Goal: Task Accomplishment & Management: Use online tool/utility

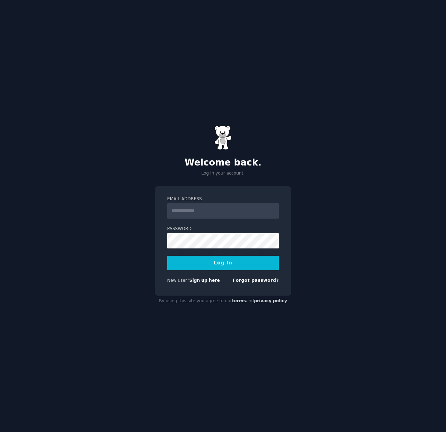
type input "**********"
drag, startPoint x: 241, startPoint y: 263, endPoint x: 175, endPoint y: 264, distance: 65.2
click at [241, 263] on button "Log In" at bounding box center [223, 262] width 112 height 15
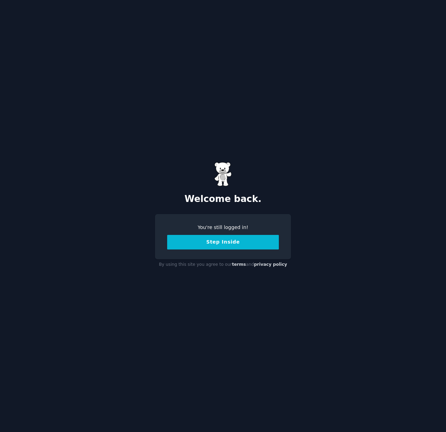
click at [227, 242] on button "Step Inside" at bounding box center [223, 242] width 112 height 15
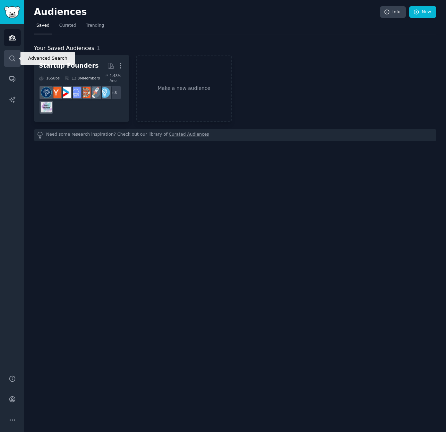
click at [15, 56] on icon "Sidebar" at bounding box center [12, 58] width 7 height 7
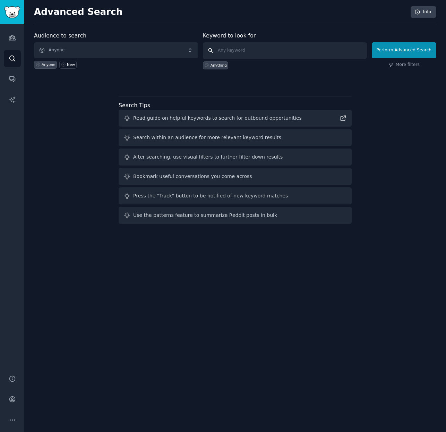
click at [255, 53] on input "text" at bounding box center [285, 50] width 164 height 17
type input "bonsai"
click at [407, 48] on button "Perform Advanced Search" at bounding box center [404, 50] width 64 height 16
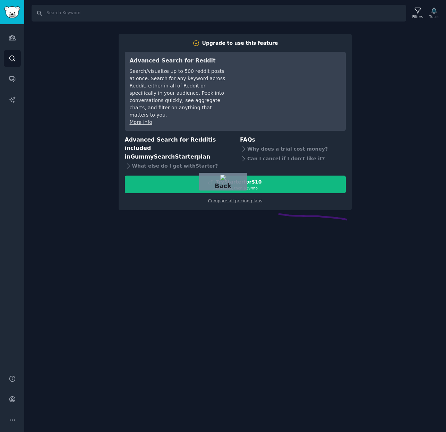
drag, startPoint x: 347, startPoint y: 219, endPoint x: 252, endPoint y: 211, distance: 94.7
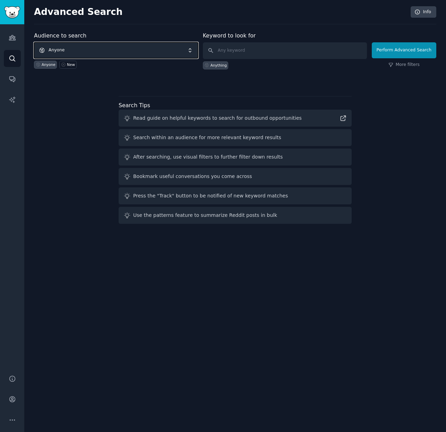
click at [134, 43] on span "Anyone" at bounding box center [116, 50] width 164 height 16
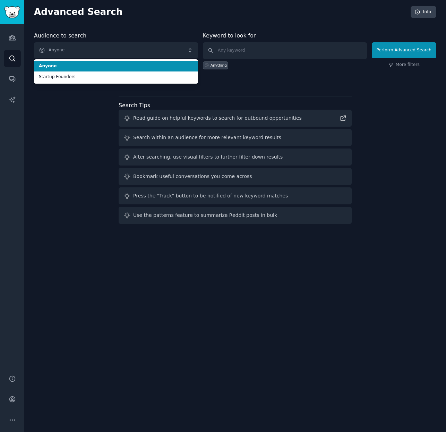
click at [326, 77] on div "Audience to search Anyone Anyone Startup Founders Anyone New Keyword to look fo…" at bounding box center [235, 58] width 402 height 52
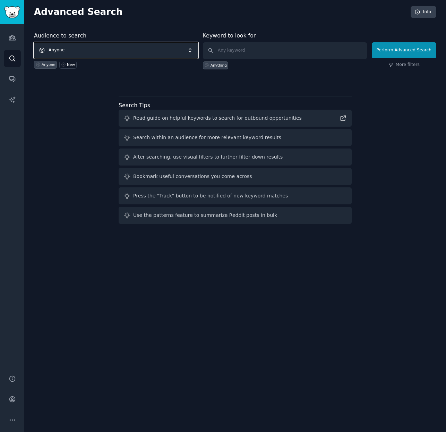
click at [127, 51] on span "Anyone" at bounding box center [116, 50] width 164 height 16
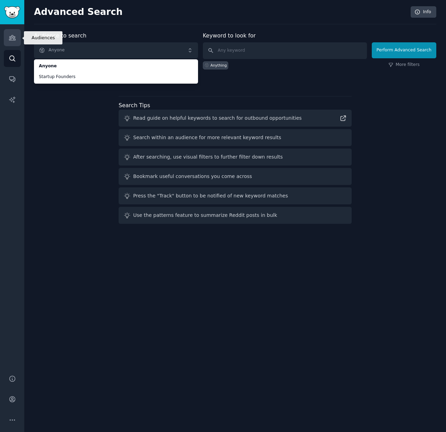
click at [19, 41] on link "Audiences" at bounding box center [12, 37] width 17 height 17
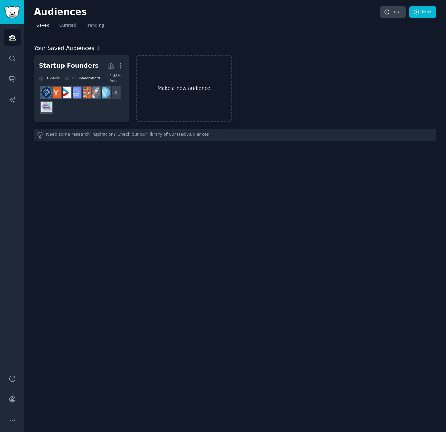
click at [164, 79] on link "Make a new audience" at bounding box center [183, 88] width 95 height 67
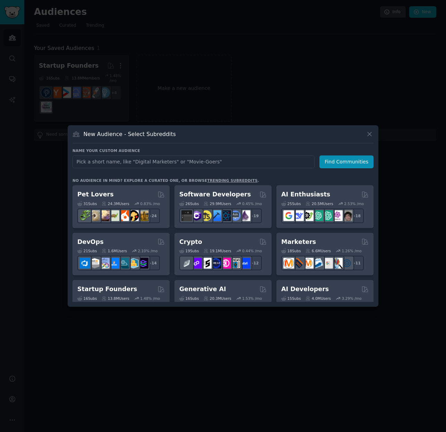
click at [190, 167] on input "text" at bounding box center [193, 161] width 242 height 13
type input "bonsai"
click at [355, 159] on button "Find Communities" at bounding box center [346, 161] width 54 height 13
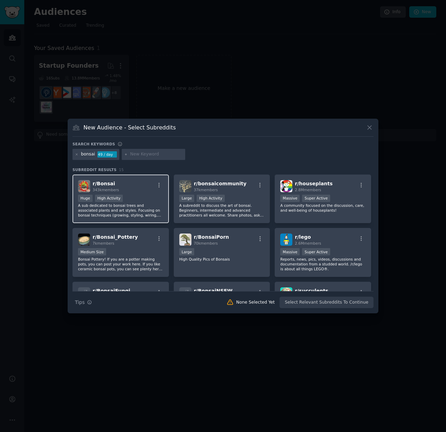
click at [143, 194] on div "r/ Bonsai 343k members Huge High Activity A sub dedicated to bonsai trees and a…" at bounding box center [120, 198] width 96 height 49
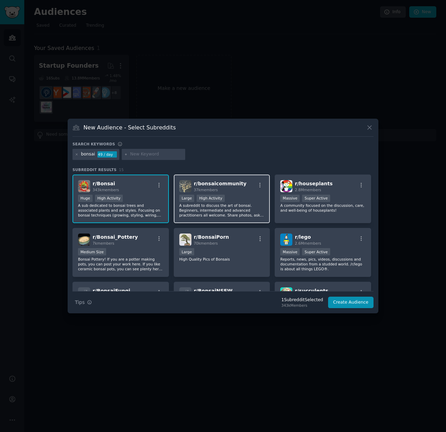
click at [249, 193] on div "r/ bonsaicommunity 37k members >= 80th percentile for submissions / day Large H…" at bounding box center [222, 198] width 96 height 49
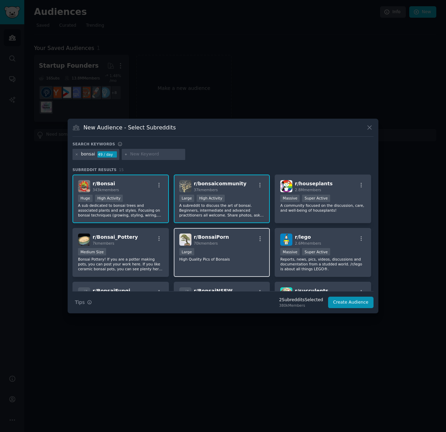
click at [246, 252] on div "Large" at bounding box center [221, 252] width 85 height 9
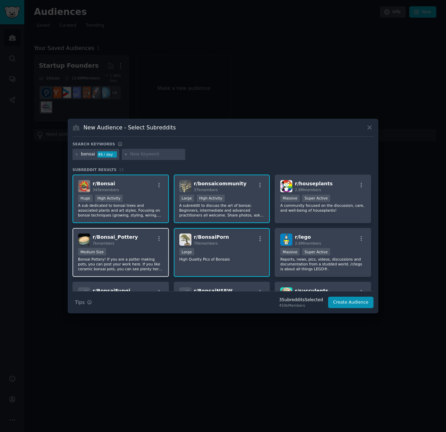
click at [136, 250] on div "Medium Size" at bounding box center [120, 252] width 85 height 9
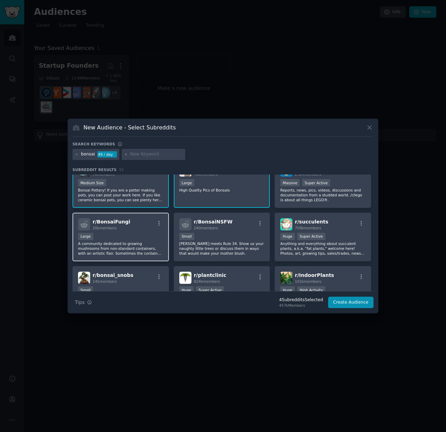
scroll to position [72, 0]
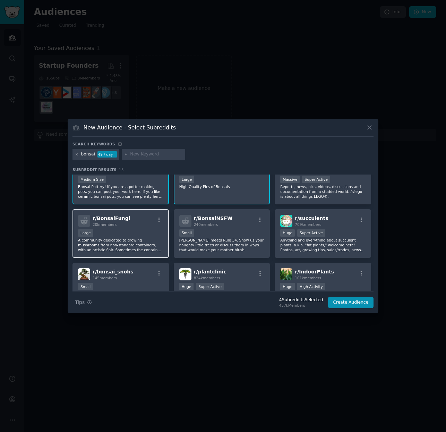
click at [137, 220] on div "r/ BonsaiFungi 20k members" at bounding box center [120, 221] width 85 height 12
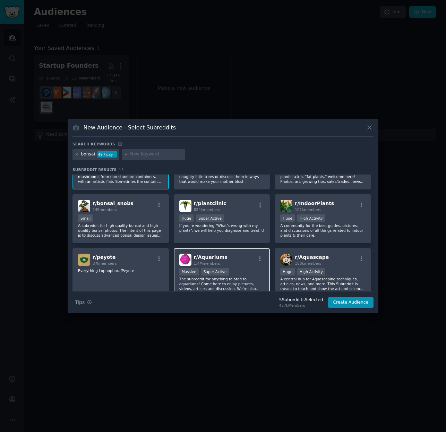
scroll to position [141, 0]
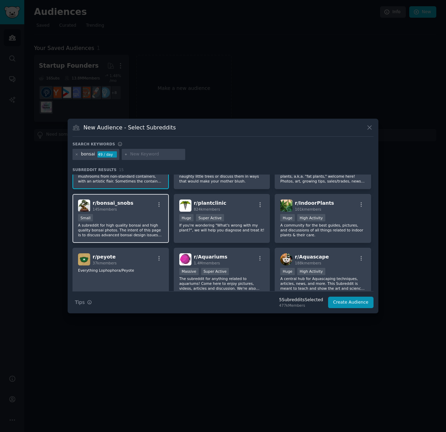
click at [150, 215] on div "Small" at bounding box center [120, 218] width 85 height 9
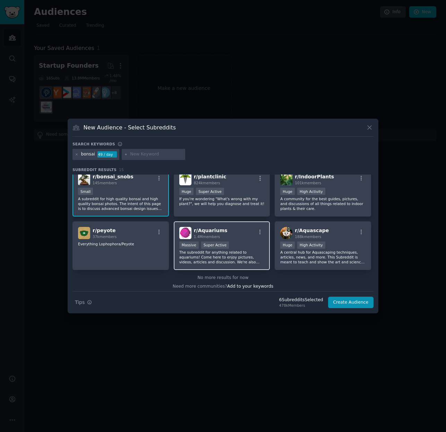
scroll to position [171, 0]
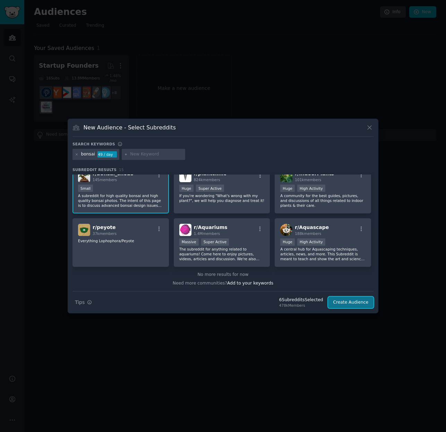
click at [361, 299] on button "Create Audience" at bounding box center [351, 302] width 46 height 12
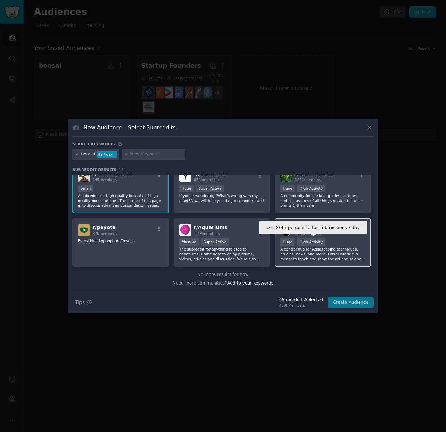
scroll to position [0, 0]
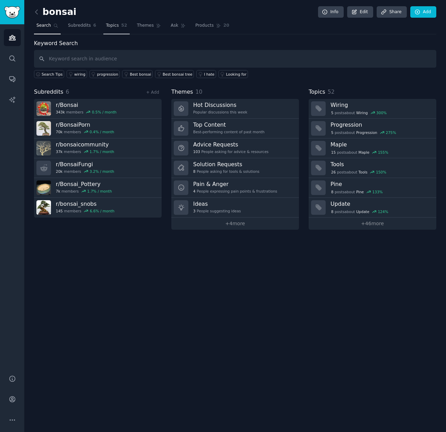
click at [112, 23] on span "Topics" at bounding box center [112, 26] width 13 height 6
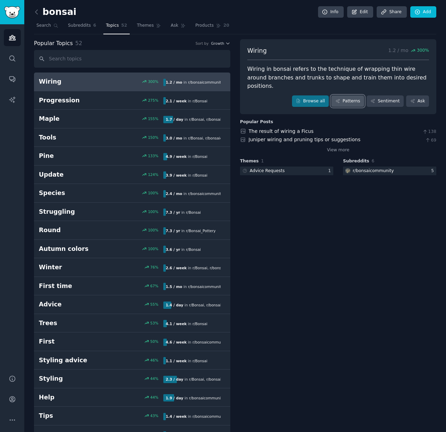
click at [347, 98] on link "Patterns" at bounding box center [347, 101] width 33 height 12
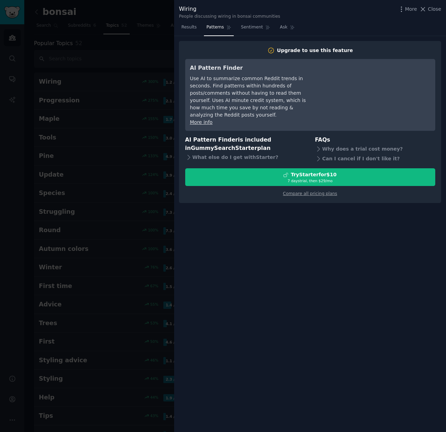
click at [320, 189] on div "Compare all pricing plans" at bounding box center [310, 191] width 250 height 11
click at [321, 191] on link "Compare all pricing plans" at bounding box center [310, 193] width 54 height 5
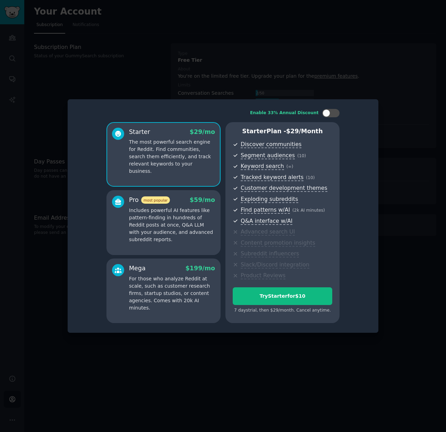
click at [390, 161] on div at bounding box center [223, 216] width 446 height 432
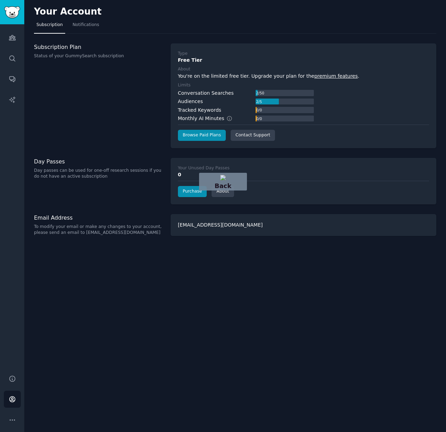
drag, startPoint x: 281, startPoint y: 294, endPoint x: 209, endPoint y: 282, distance: 73.8
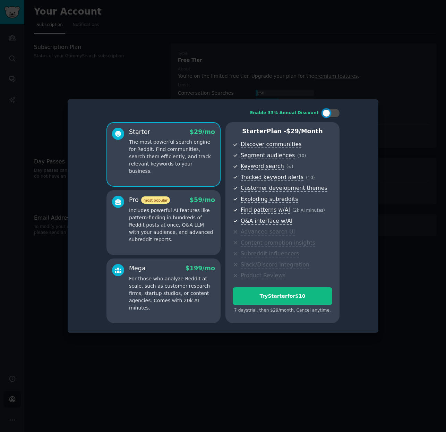
click at [297, 69] on div at bounding box center [223, 216] width 446 height 432
drag, startPoint x: 147, startPoint y: 64, endPoint x: 47, endPoint y: 63, distance: 100.5
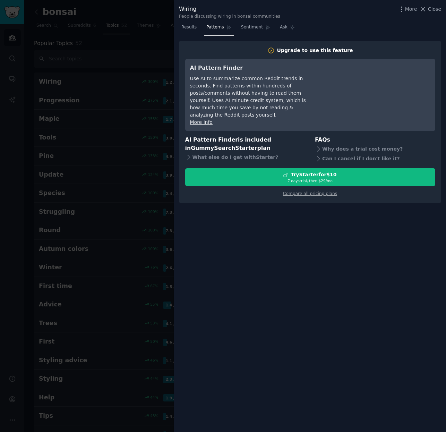
click at [152, 80] on div at bounding box center [223, 216] width 446 height 432
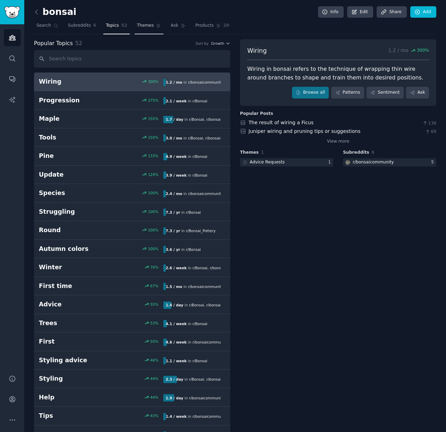
click at [152, 28] on link "Themes" at bounding box center [148, 27] width 29 height 14
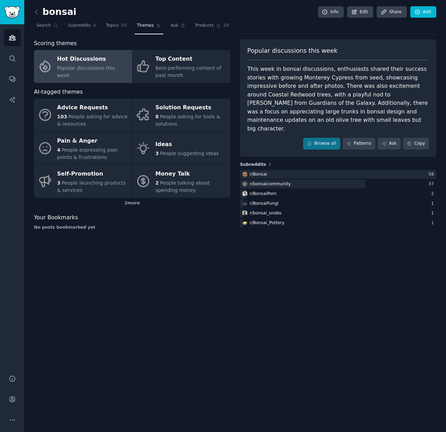
click at [147, 248] on div "bonsai Info Edit Share Add Search Subreddits 6 Topics 52 Themes Ask Products 20…" at bounding box center [234, 216] width 421 height 432
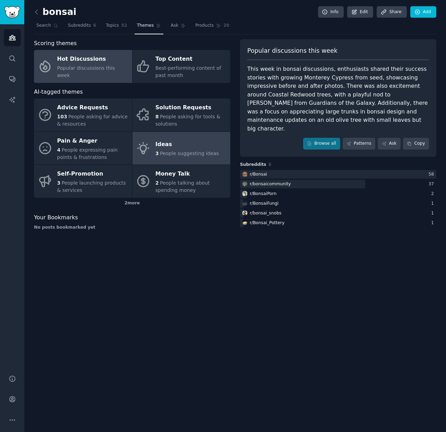
click at [176, 150] on div "3 People suggesting ideas" at bounding box center [186, 153] width 63 height 7
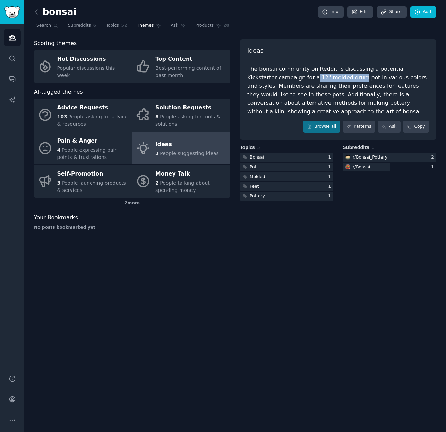
drag, startPoint x: 284, startPoint y: 77, endPoint x: 328, endPoint y: 75, distance: 43.7
click at [328, 75] on div "The bonsai community on Reddit is discussing a potential Kickstarter campaign f…" at bounding box center [338, 90] width 182 height 51
drag, startPoint x: 338, startPoint y: 76, endPoint x: 286, endPoint y: 77, distance: 51.6
click at [286, 77] on div "The bonsai community on Reddit is discussing a potential Kickstarter campaign f…" at bounding box center [338, 90] width 182 height 51
copy div "12" molded drum pot"
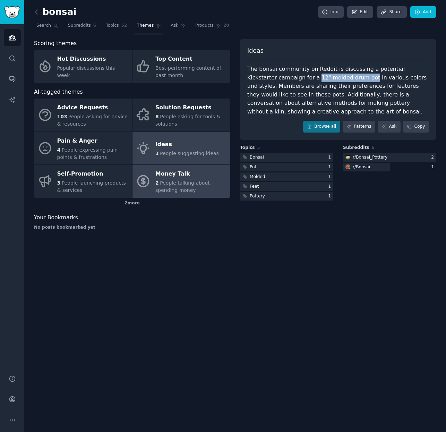
click at [179, 191] on span "People talking about spending money" at bounding box center [182, 186] width 54 height 13
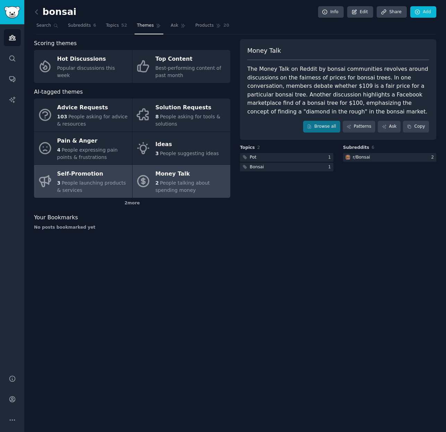
click at [90, 186] on div "3 People launching products & services" at bounding box center [92, 186] width 71 height 15
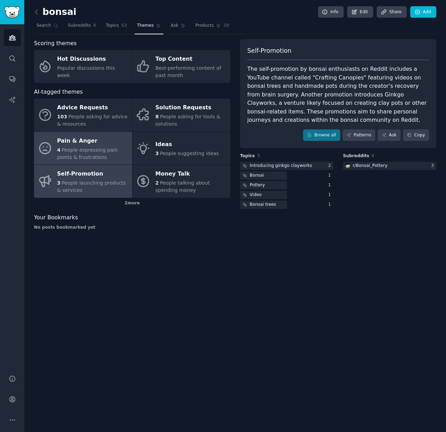
click at [105, 134] on link "Pain & Anger 4 People expressing pain points & frustrations" at bounding box center [83, 148] width 98 height 33
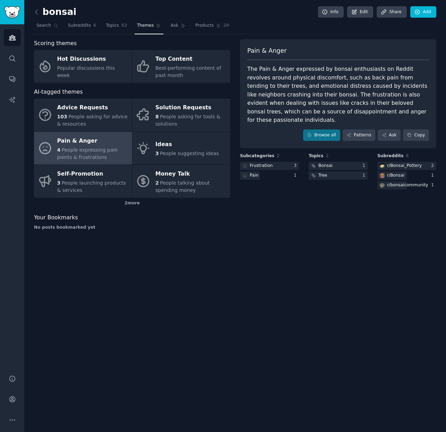
click at [363, 69] on div "The Pain & Anger expressed by bonsai enthusiasts on Reddit revolves around phys…" at bounding box center [338, 95] width 182 height 60
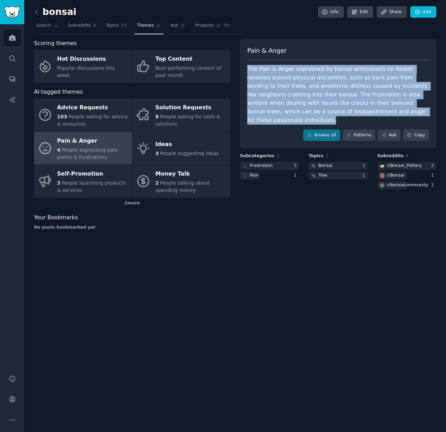
drag, startPoint x: 248, startPoint y: 66, endPoint x: 426, endPoint y: 115, distance: 184.5
click at [426, 115] on div "The Pain & Anger expressed by bonsai enthusiasts on Reddit revolves around phys…" at bounding box center [338, 95] width 182 height 60
copy div "The Pain & Anger expressed by bonsai enthusiasts on Reddit revolves around phys…"
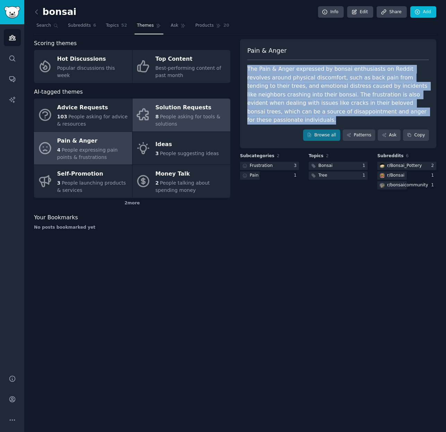
click at [190, 125] on div "8 People asking for tools & solutions" at bounding box center [190, 120] width 71 height 15
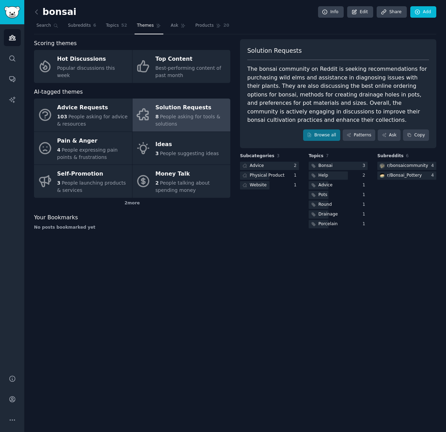
click at [316, 88] on div "The bonsai community on Reddit is seeking recommendations for purchasing wild e…" at bounding box center [338, 95] width 182 height 60
click at [342, 75] on div "The bonsai community on Reddit is seeking recommendations for purchasing wild e…" at bounding box center [338, 95] width 182 height 60
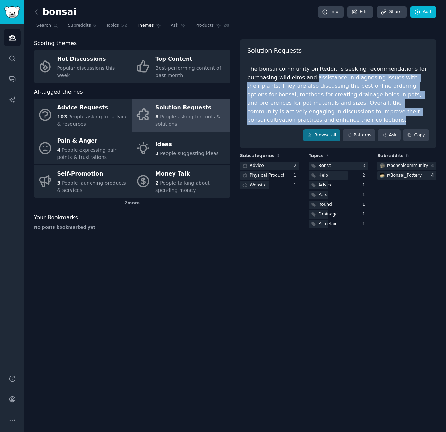
drag, startPoint x: 311, startPoint y: 79, endPoint x: 416, endPoint y: 119, distance: 112.3
click at [416, 119] on div "The bonsai community on Reddit is seeking recommendations for purchasing wild e…" at bounding box center [338, 95] width 182 height 60
copy div "assistance in diagnosing issues with their plants. They are also discussing the…"
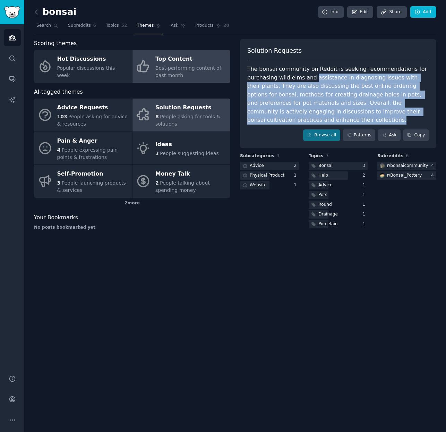
click at [136, 67] on icon at bounding box center [143, 66] width 15 height 15
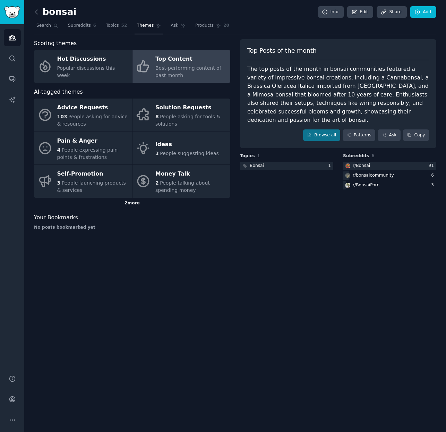
click at [135, 202] on div "2 more" at bounding box center [132, 203] width 196 height 11
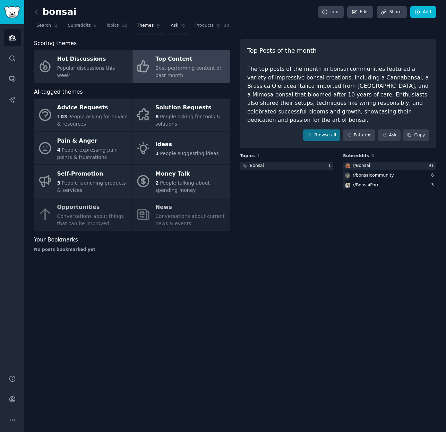
click at [178, 22] on link "Ask" at bounding box center [178, 27] width 20 height 14
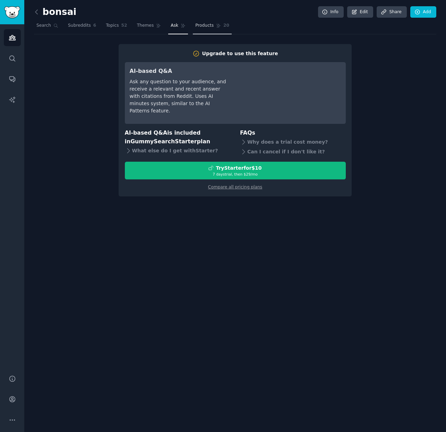
click at [211, 29] on link "Products 20" at bounding box center [212, 27] width 39 height 14
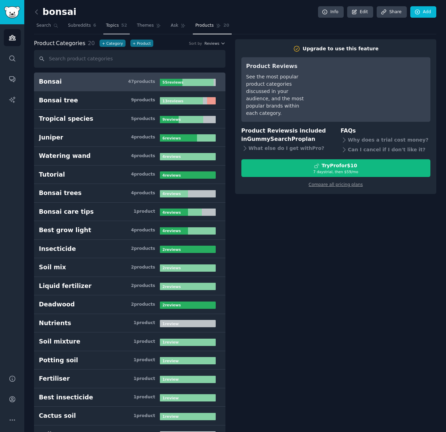
click at [112, 27] on span "Topics" at bounding box center [112, 26] width 13 height 6
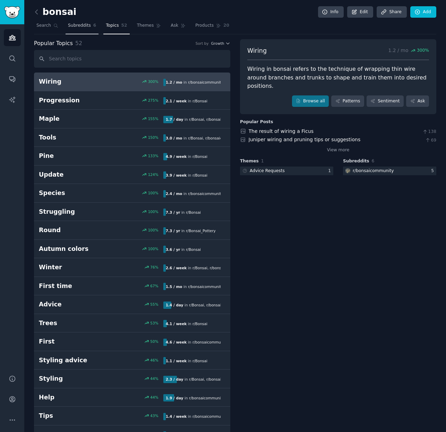
click at [88, 27] on span "Subreddits" at bounding box center [79, 26] width 23 height 6
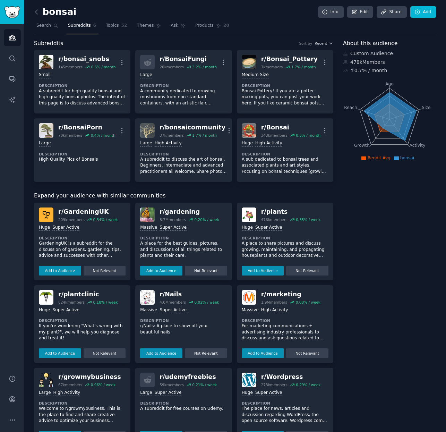
click at [414, 207] on div "About this audience Custom Audience 478k Members ↑ 0.7 % / month Age Size Activ…" at bounding box center [389, 283] width 93 height 488
